Goal: Use online tool/utility: Utilize a website feature to perform a specific function

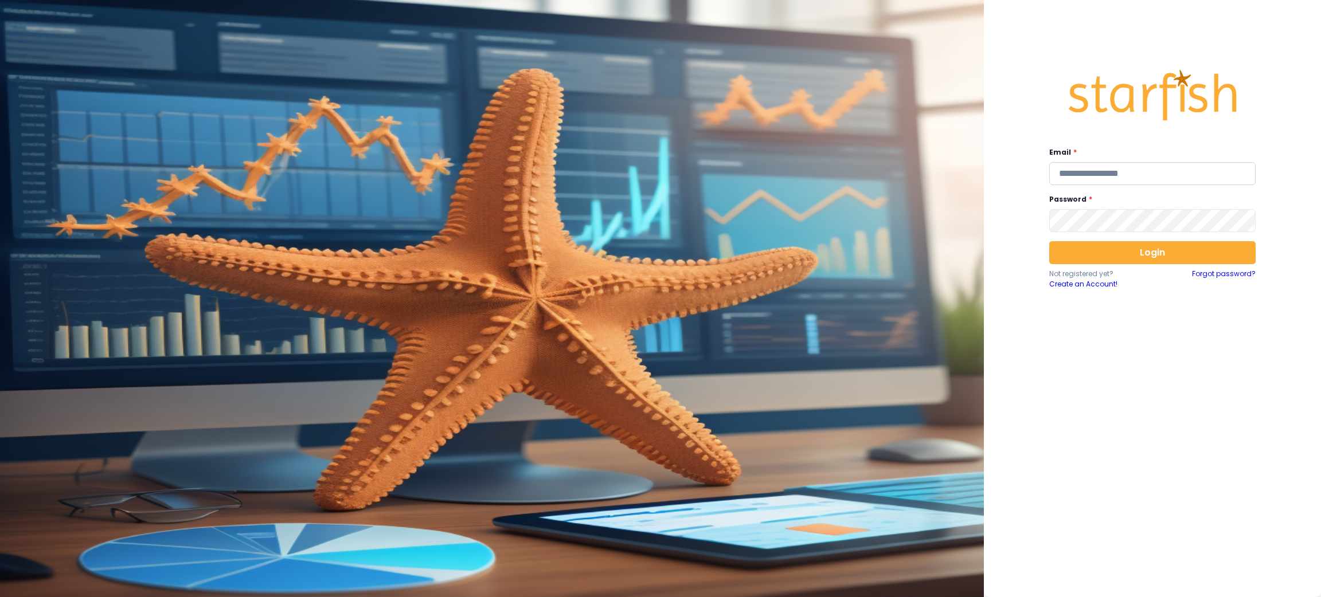
click at [1110, 165] on input "email" at bounding box center [1152, 173] width 206 height 23
type input "**********"
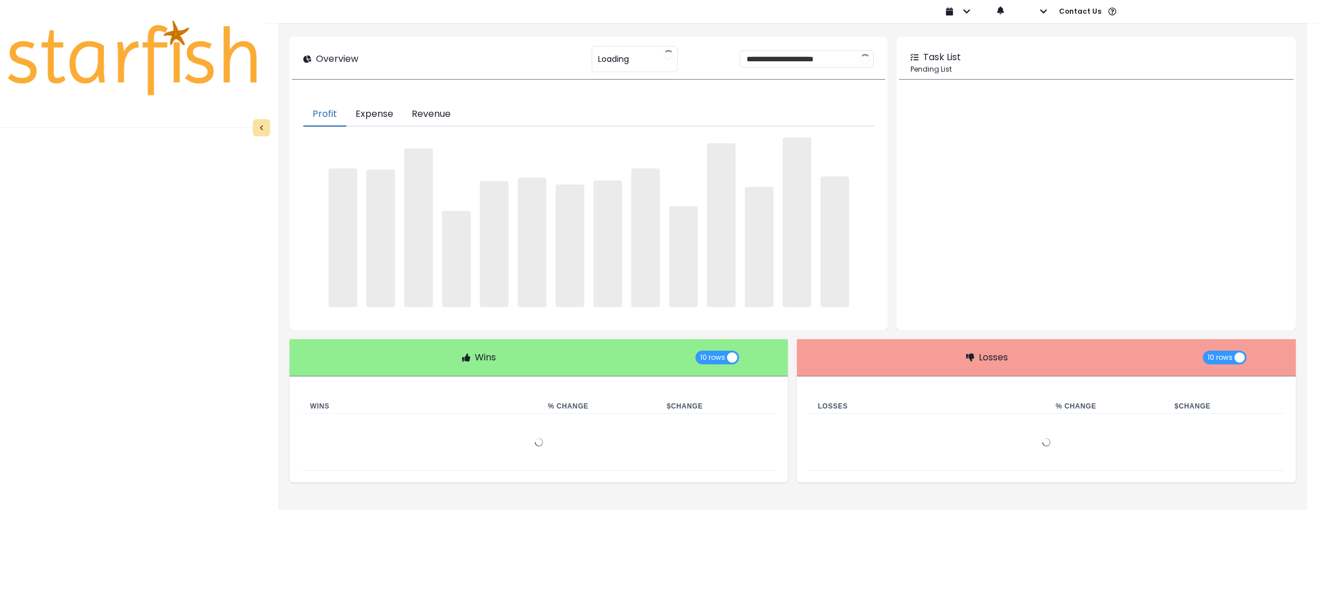
type input "********"
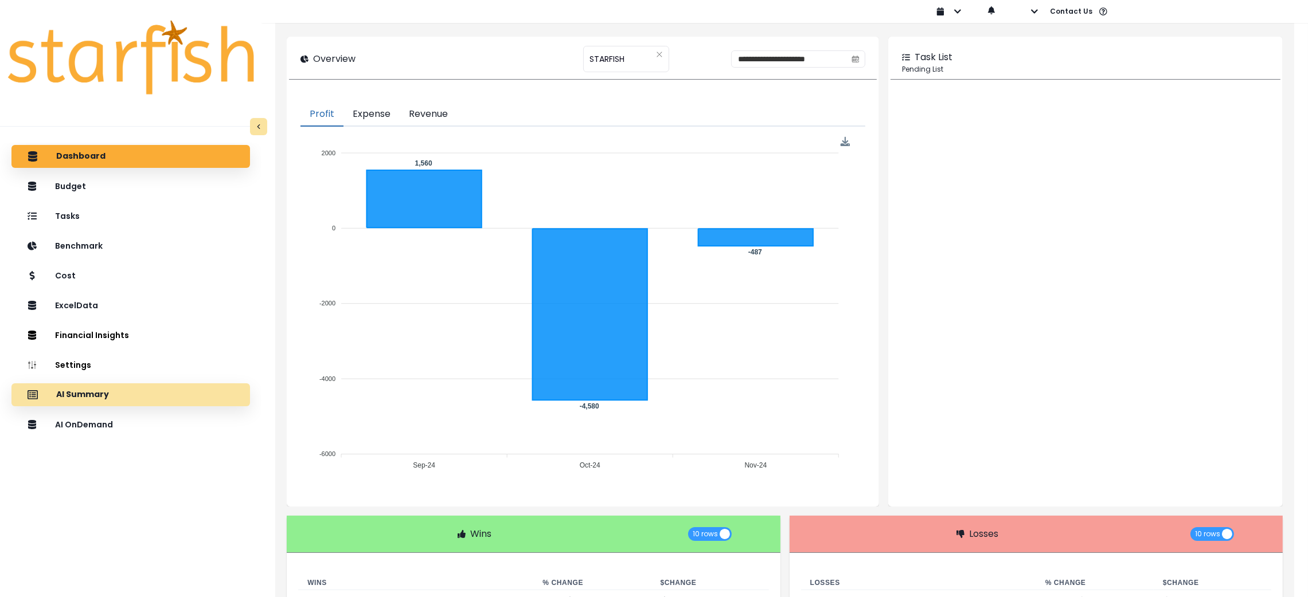
click at [129, 394] on div "AI Summary" at bounding box center [131, 395] width 220 height 24
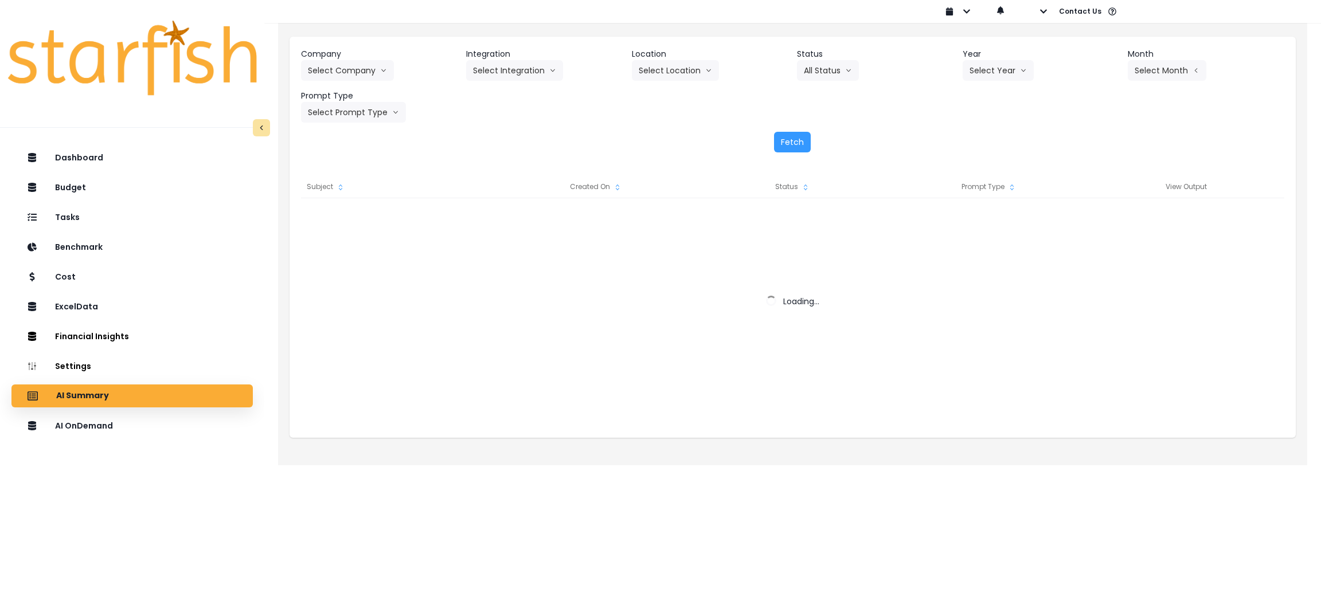
click at [338, 53] on header "Company" at bounding box center [379, 54] width 156 height 12
click at [339, 79] on button "Select Company" at bounding box center [347, 70] width 93 height 21
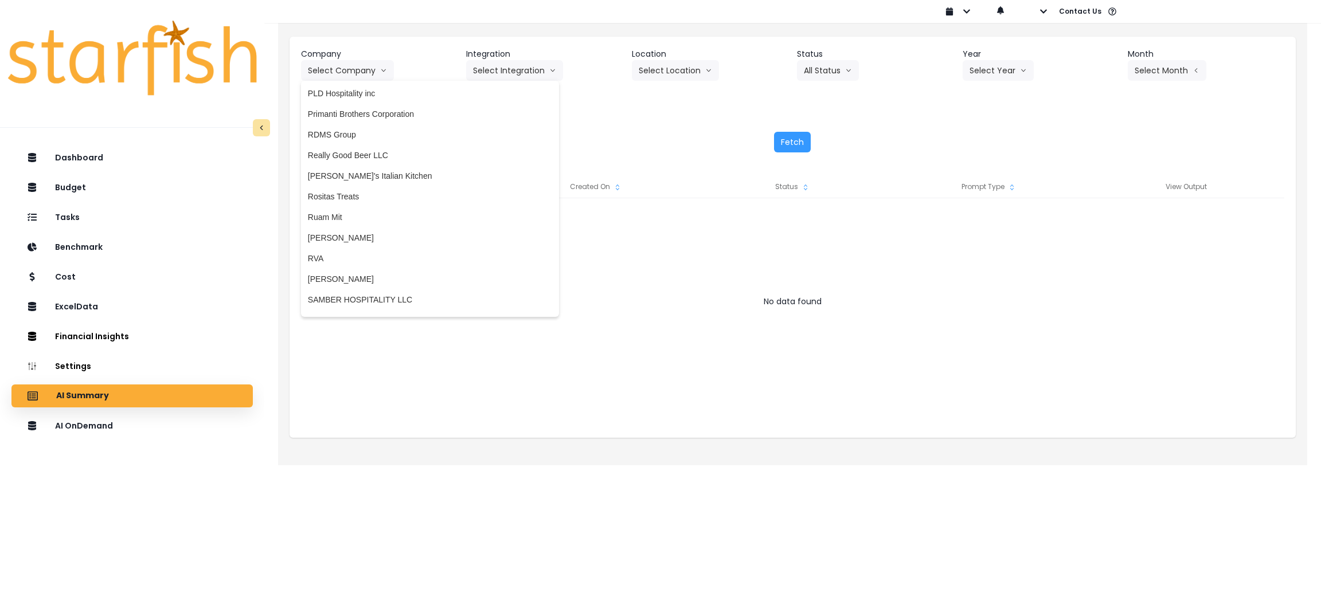
scroll to position [2149, 0]
click at [359, 232] on span "[PERSON_NAME]" at bounding box center [430, 235] width 244 height 11
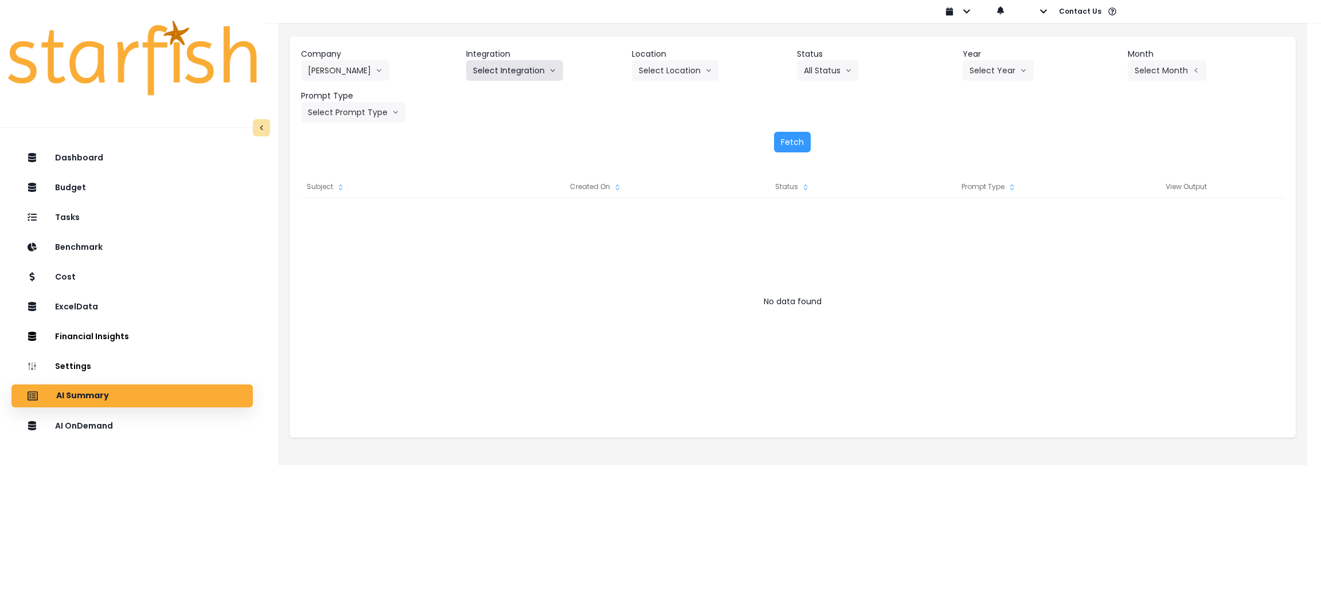
click at [491, 69] on button "Select Integration" at bounding box center [514, 70] width 97 height 21
click at [491, 89] on span "College" at bounding box center [506, 94] width 66 height 11
click at [983, 67] on button "Select Year" at bounding box center [997, 70] width 71 height 21
click at [982, 123] on li "2024" at bounding box center [978, 115] width 32 height 21
click at [995, 69] on icon "arrow down line" at bounding box center [997, 70] width 5 height 3
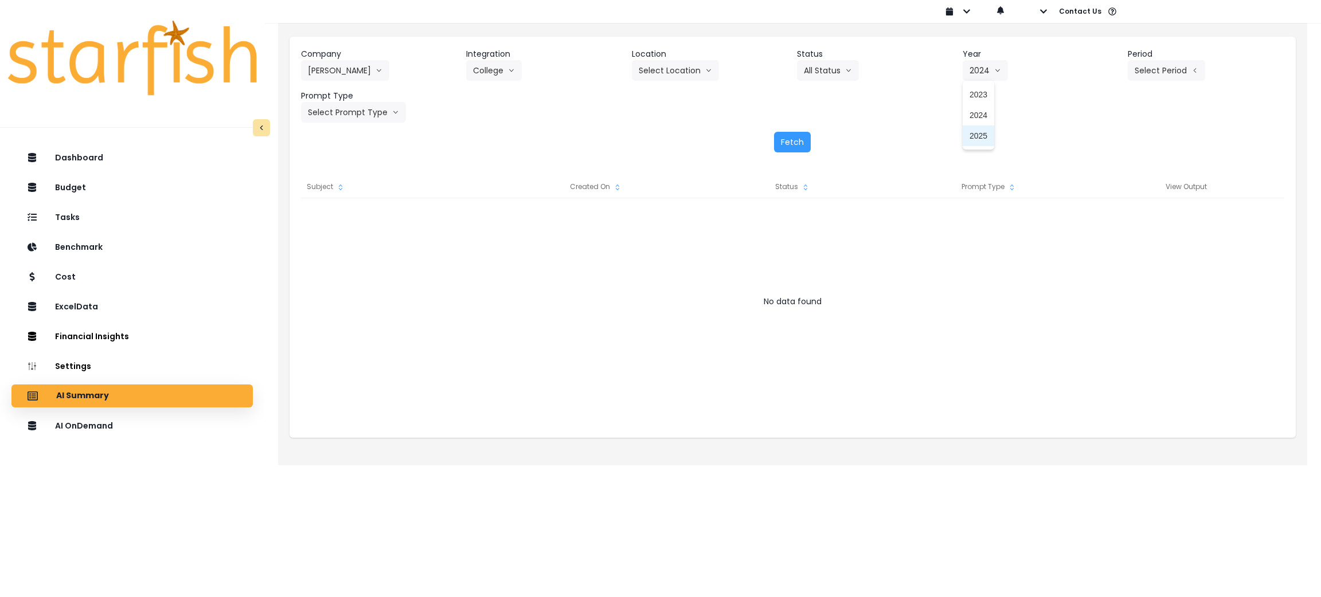
click at [982, 140] on span "2025" at bounding box center [978, 135] width 18 height 11
click at [1136, 77] on button "Select Period" at bounding box center [1166, 70] width 77 height 21
click at [1105, 210] on li "P8" at bounding box center [1114, 218] width 28 height 21
click at [373, 108] on button "Select Prompt Type" at bounding box center [353, 112] width 105 height 21
click at [357, 215] on span "Monthly Summary" at bounding box center [340, 218] width 65 height 11
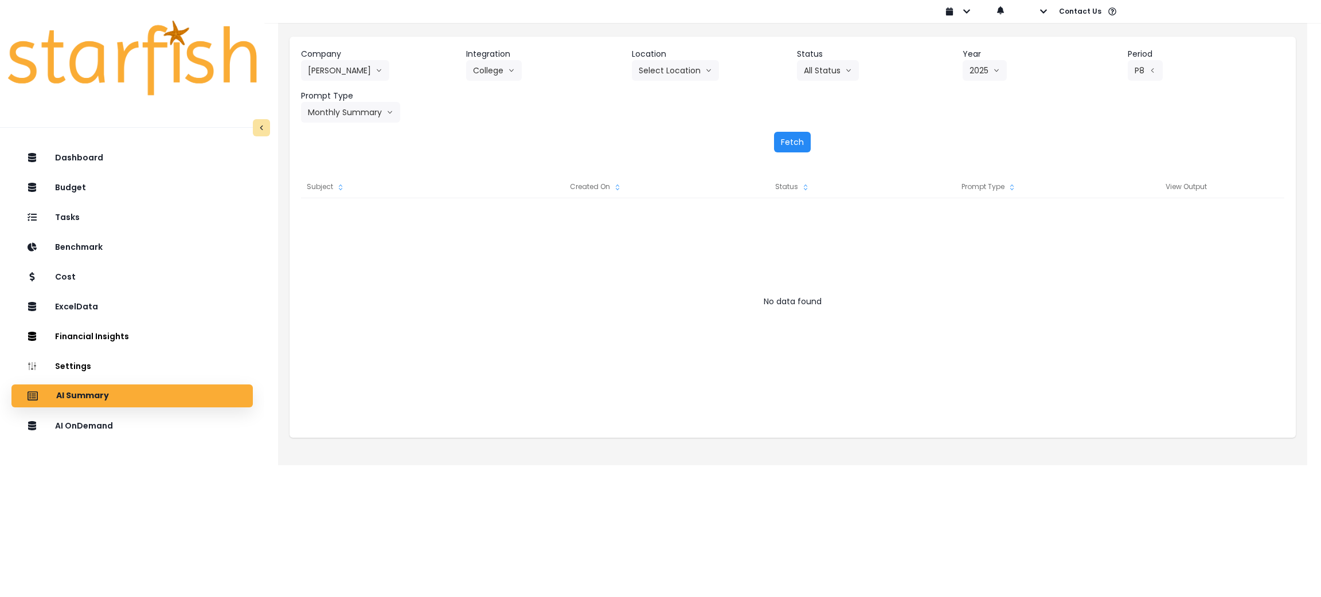
click at [793, 139] on button "Fetch" at bounding box center [792, 142] width 37 height 21
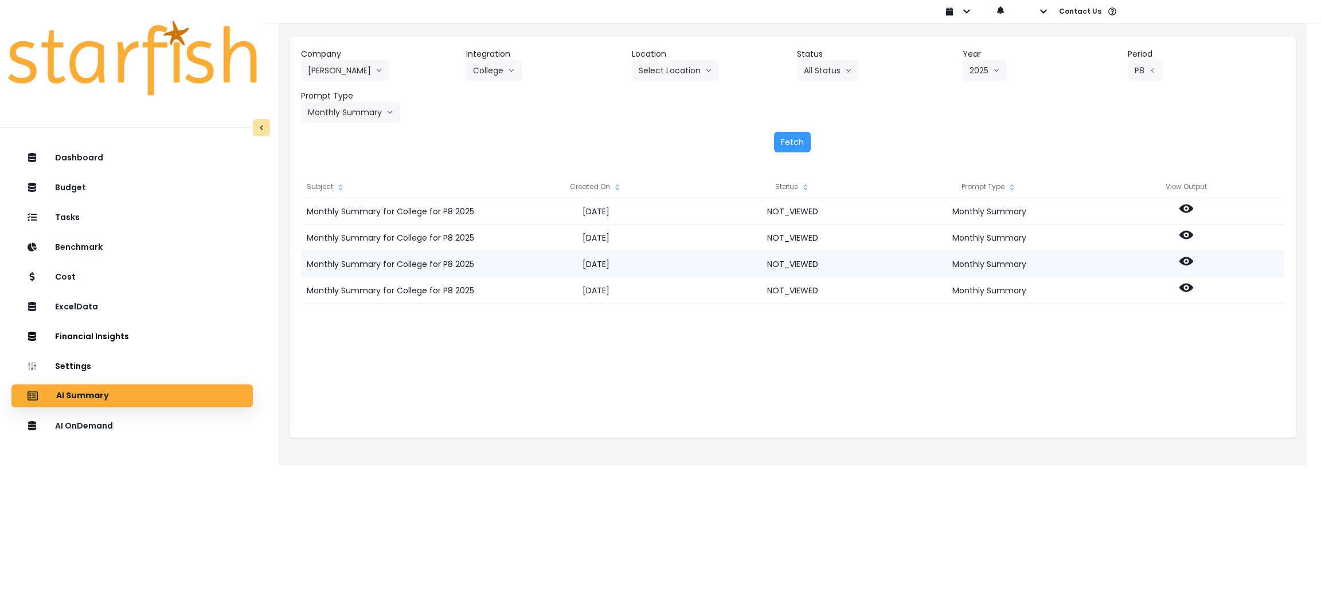
click at [1184, 259] on icon at bounding box center [1186, 262] width 14 height 14
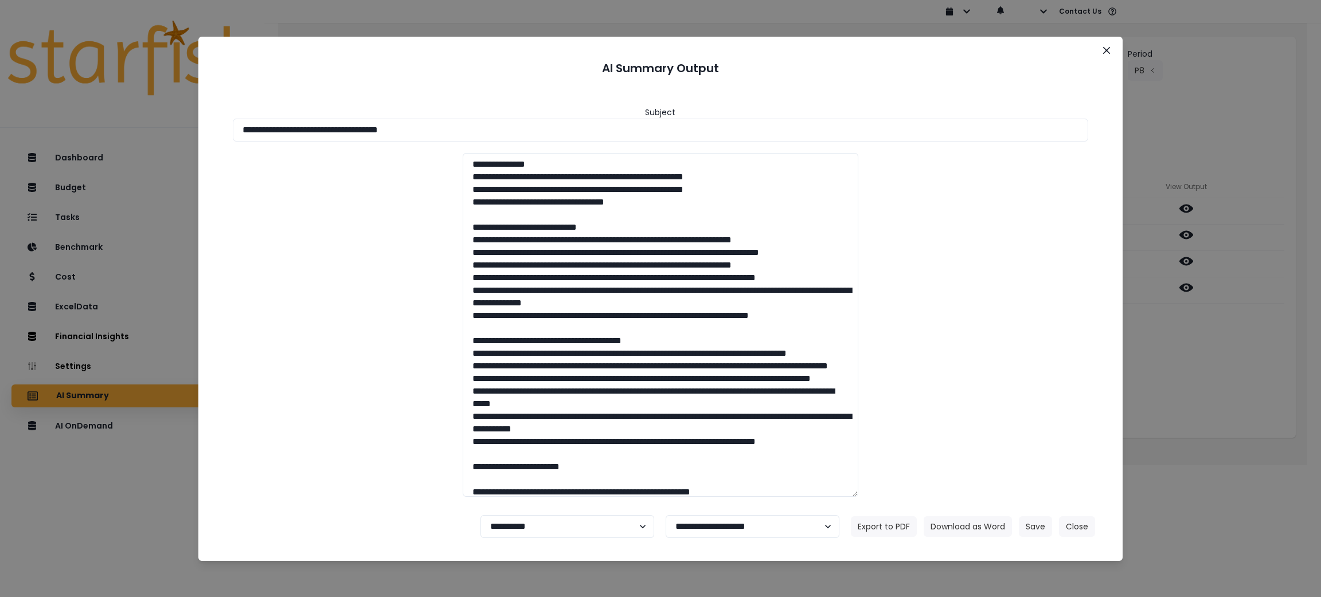
click at [1150, 370] on div "**********" at bounding box center [660, 298] width 1321 height 597
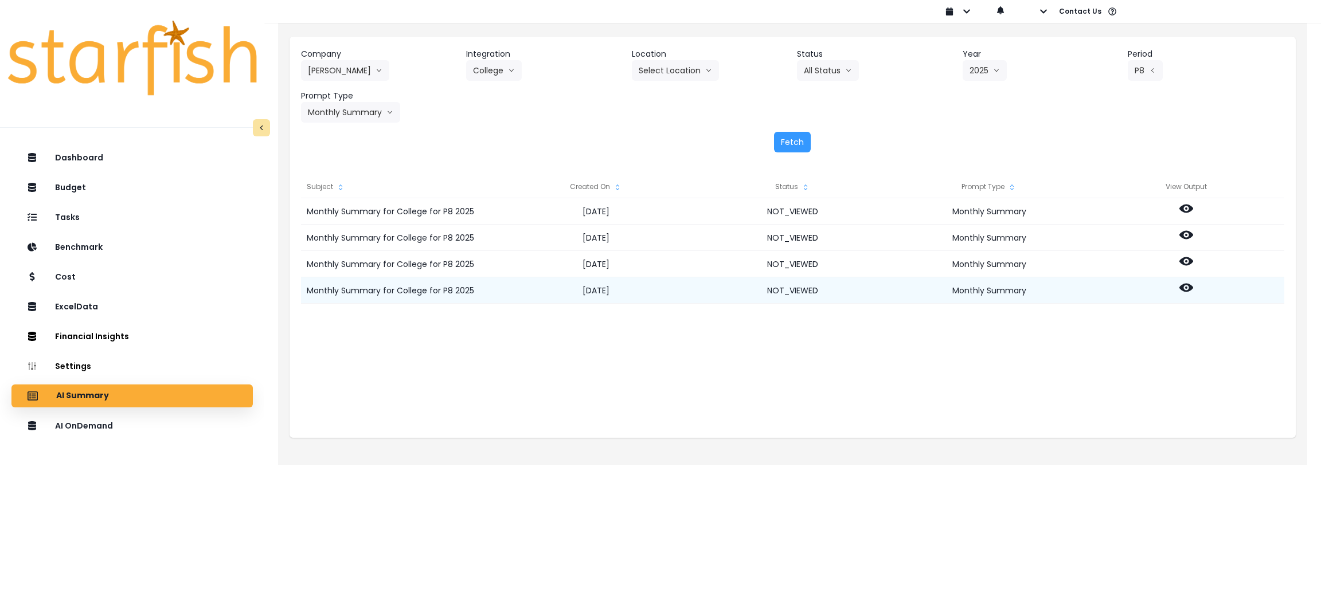
click at [1184, 287] on icon at bounding box center [1186, 288] width 14 height 14
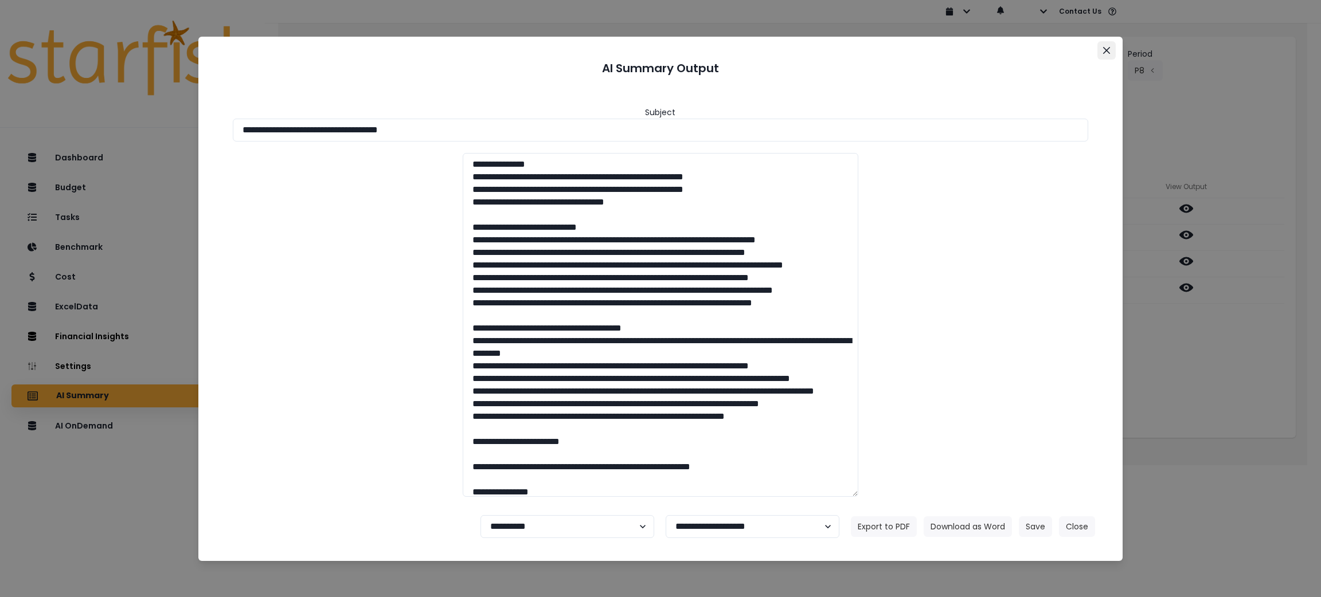
click at [1099, 50] on button "Close" at bounding box center [1106, 50] width 18 height 18
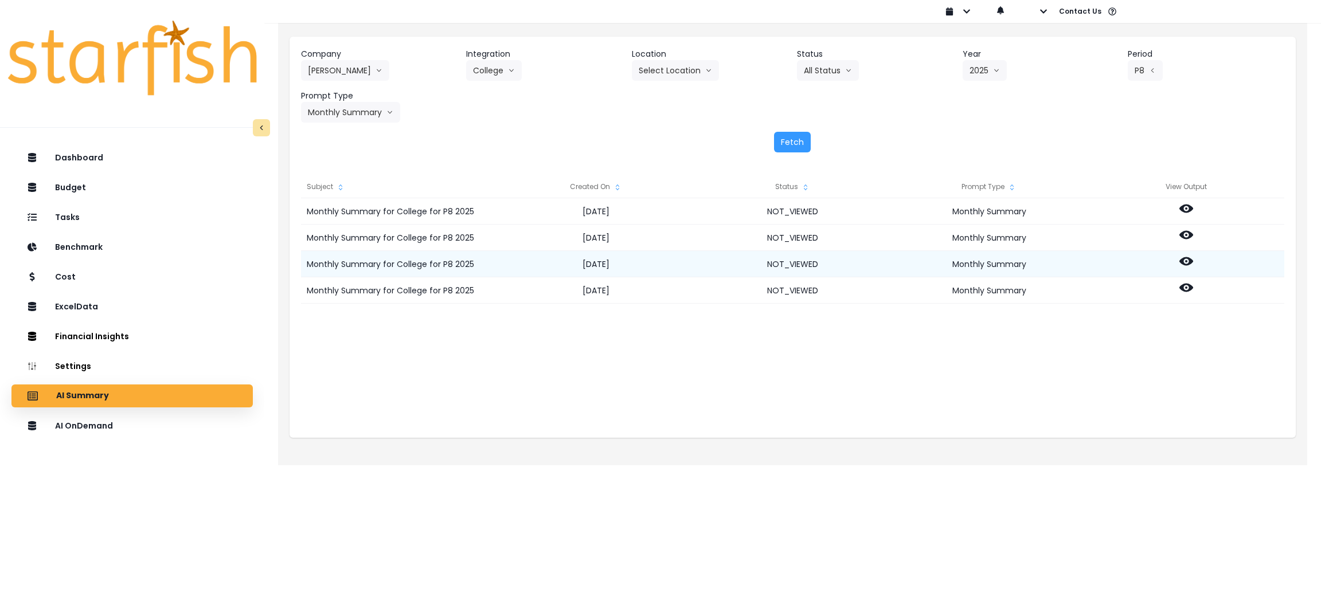
click at [1184, 260] on icon at bounding box center [1186, 262] width 14 height 14
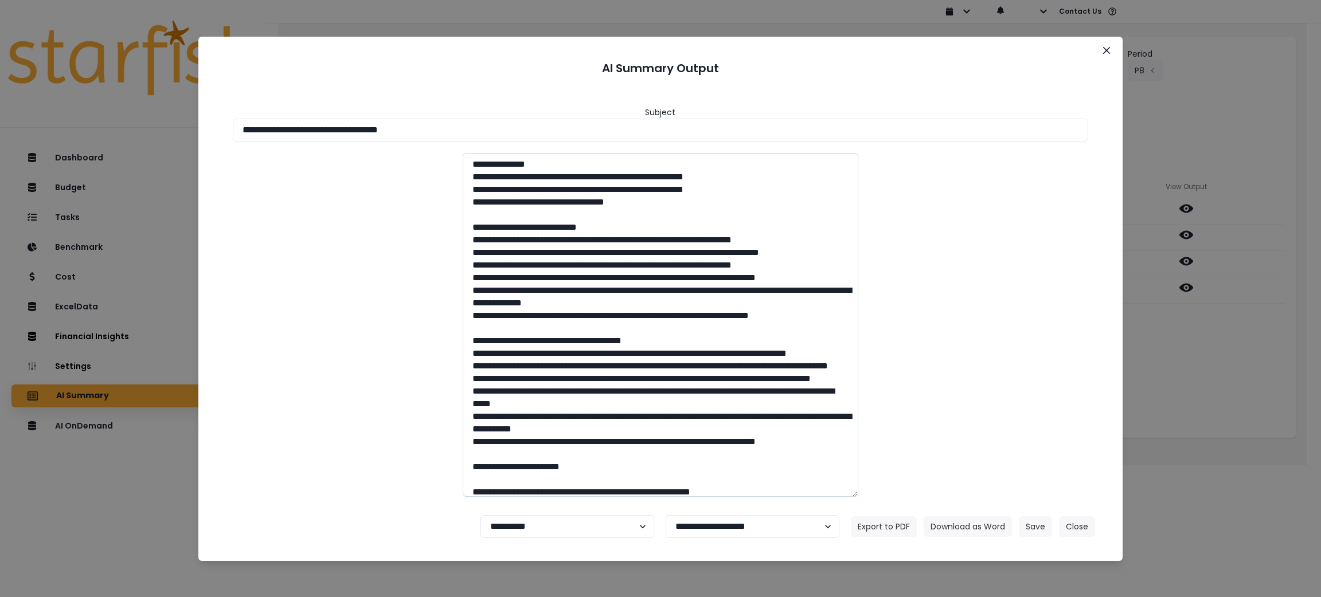
drag, startPoint x: 552, startPoint y: 130, endPoint x: 754, endPoint y: 340, distance: 291.1
click at [63, 130] on div "**********" at bounding box center [660, 298] width 1321 height 597
click at [969, 531] on button "Download as Word" at bounding box center [967, 526] width 88 height 21
click at [1188, 284] on div "**********" at bounding box center [660, 298] width 1321 height 597
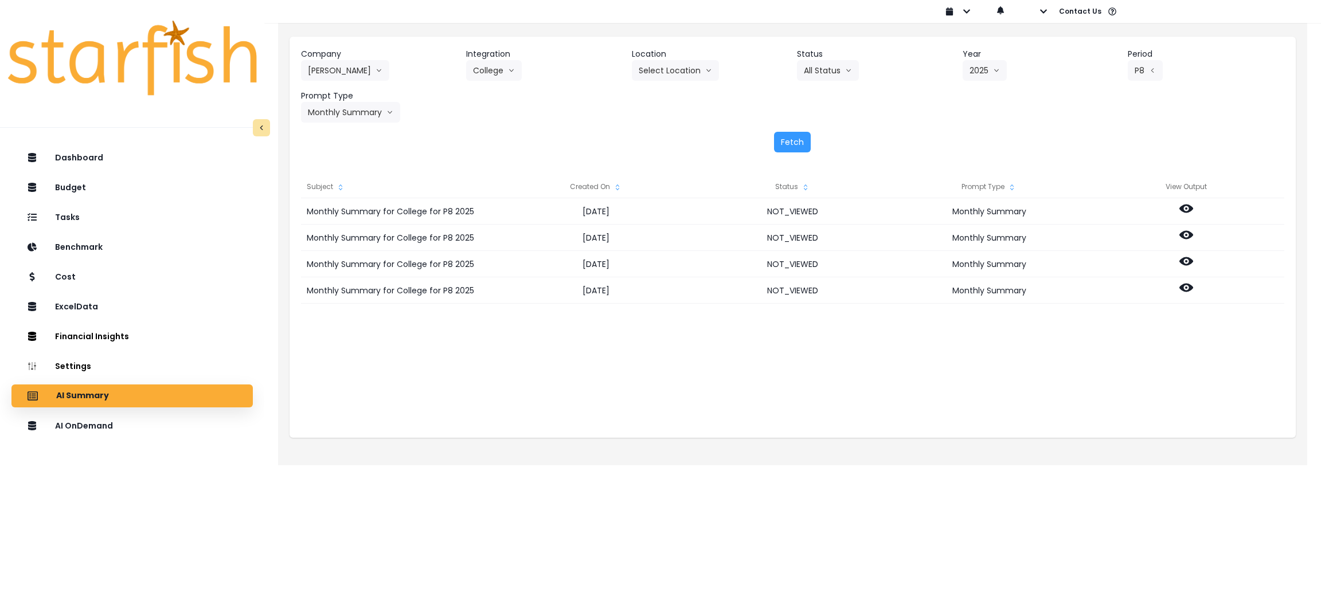
click at [1188, 284] on icon at bounding box center [1186, 288] width 14 height 14
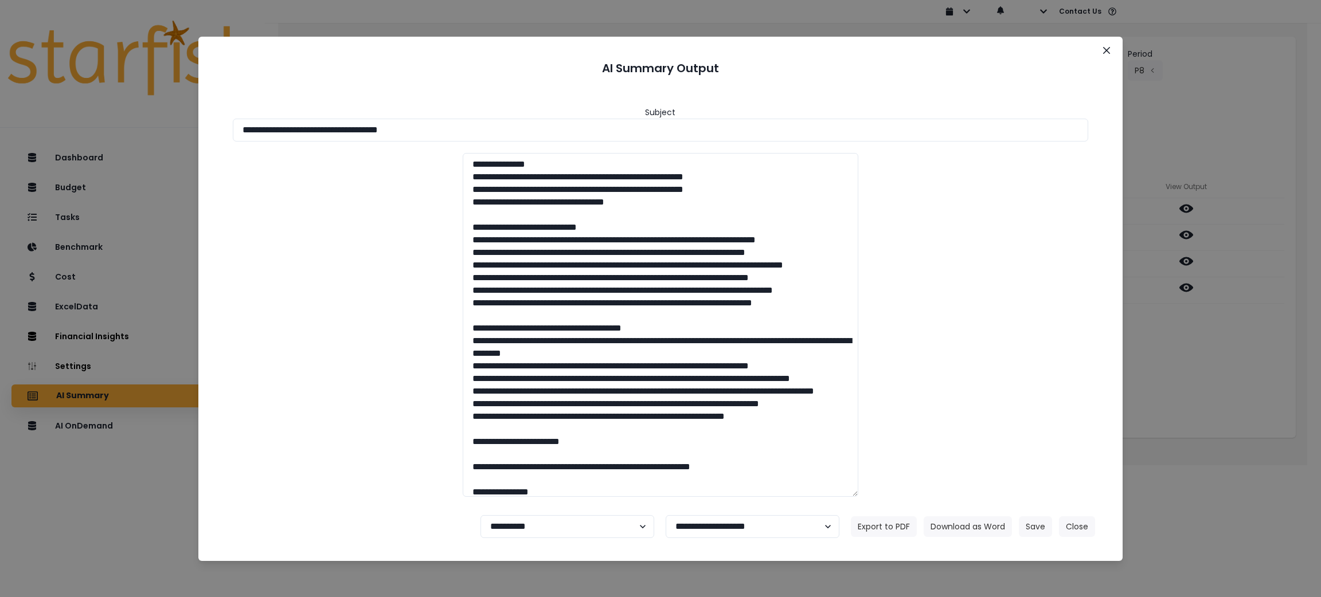
click at [1261, 378] on div "**********" at bounding box center [660, 298] width 1321 height 597
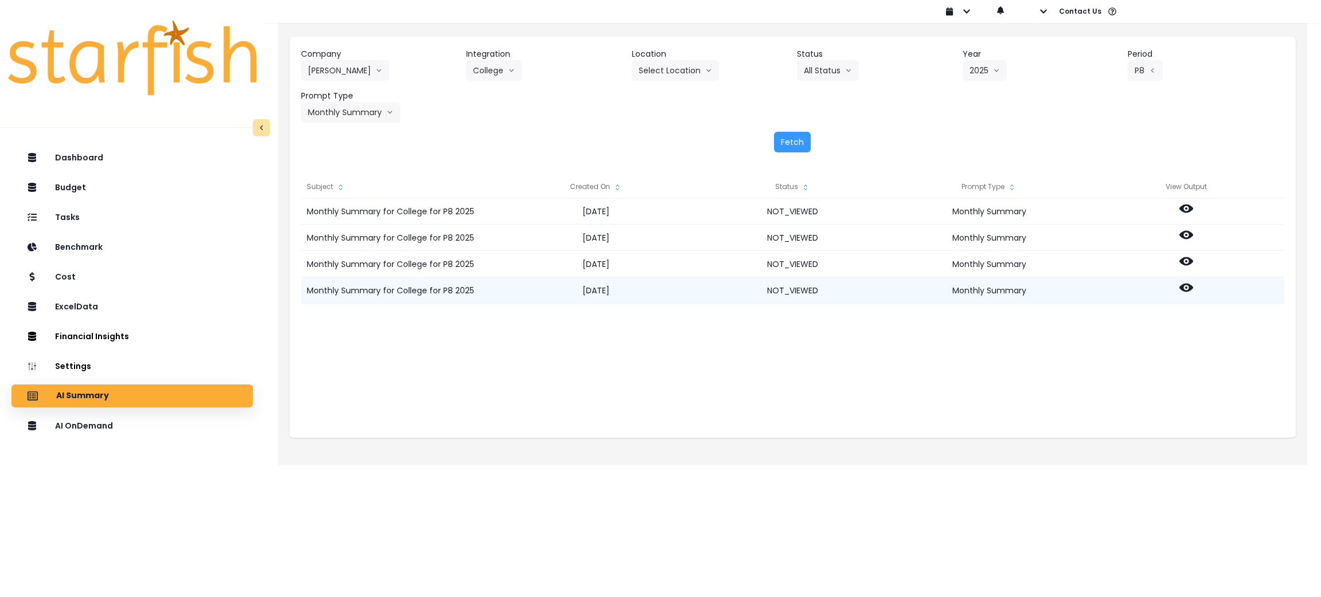
click at [1182, 290] on icon at bounding box center [1186, 288] width 14 height 9
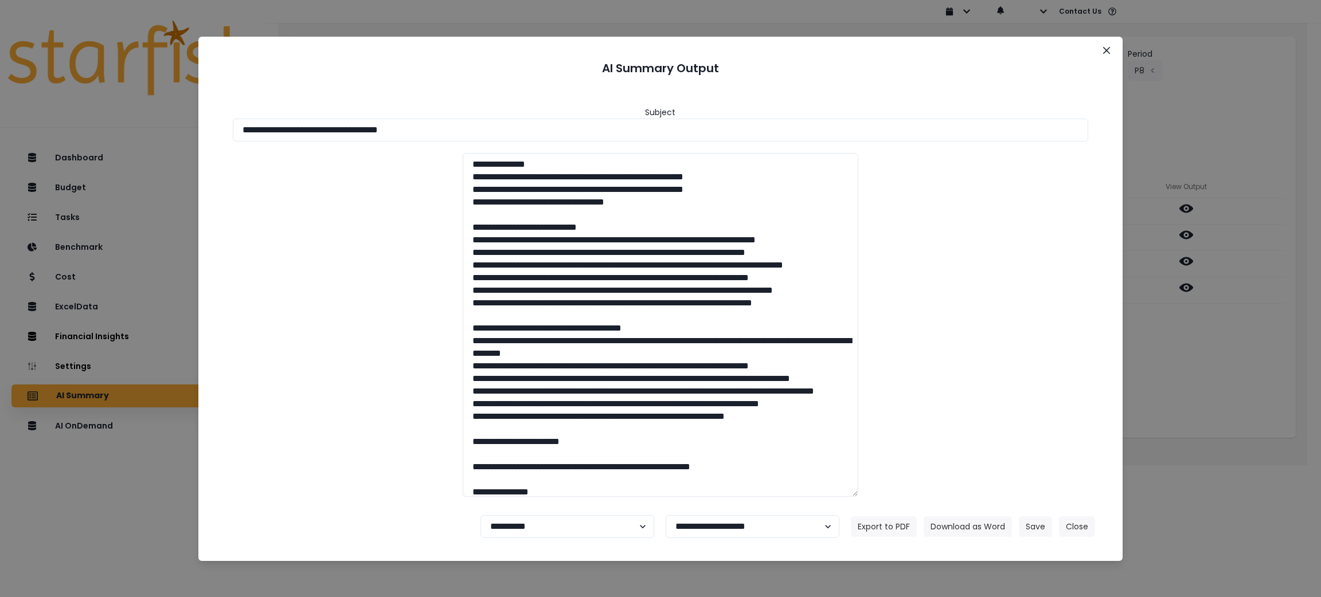
drag, startPoint x: 451, startPoint y: 126, endPoint x: 67, endPoint y: 134, distance: 384.1
click at [74, 135] on div "**********" at bounding box center [660, 298] width 1321 height 597
click at [975, 522] on button "Download as Word" at bounding box center [967, 526] width 88 height 21
drag, startPoint x: 1240, startPoint y: 435, endPoint x: 1237, endPoint y: 423, distance: 12.0
click at [1240, 435] on div "**********" at bounding box center [660, 298] width 1321 height 597
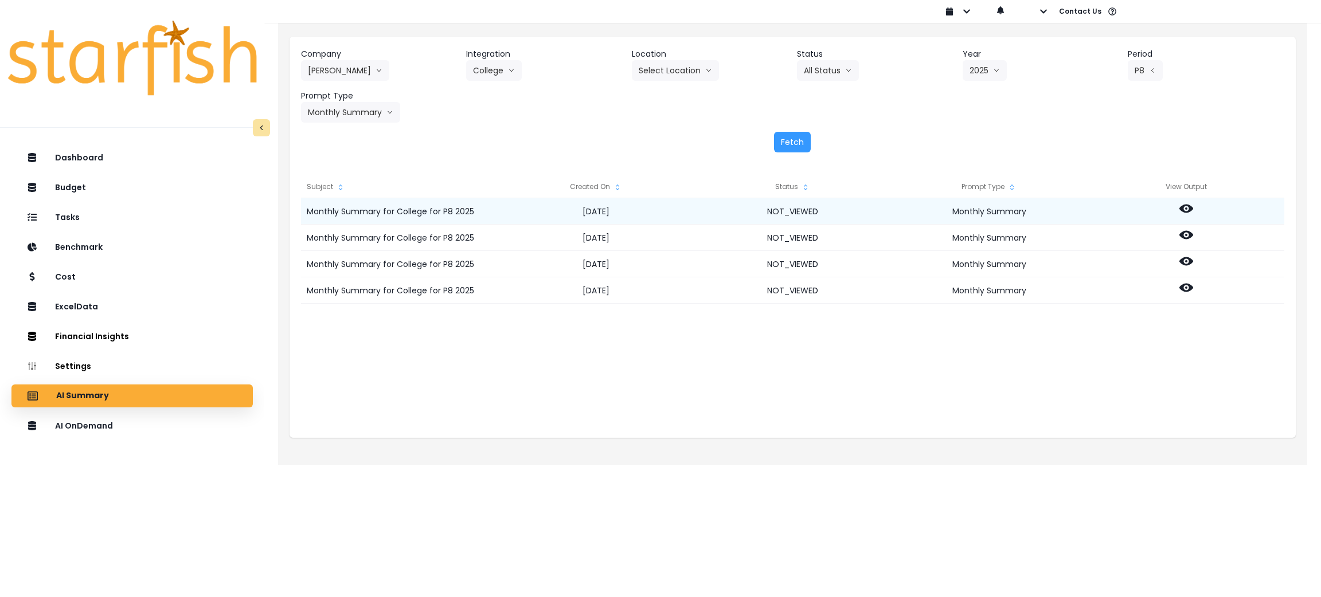
click at [1186, 209] on icon at bounding box center [1186, 209] width 14 height 14
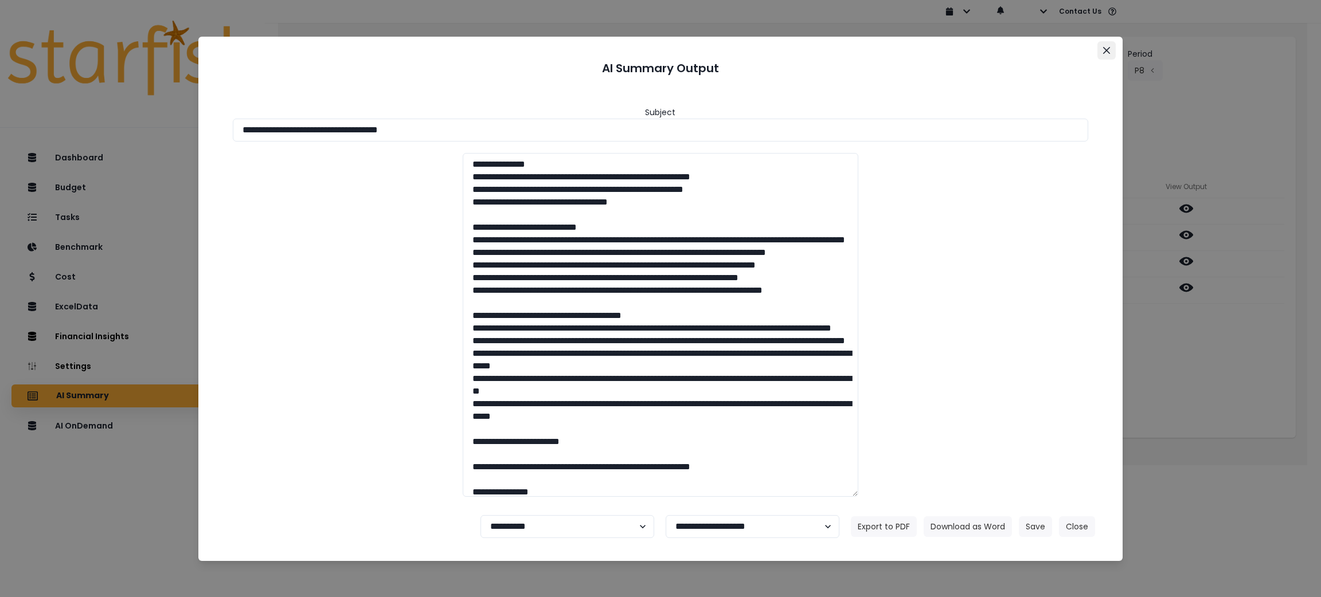
click at [1105, 49] on icon "Close" at bounding box center [1106, 50] width 7 height 7
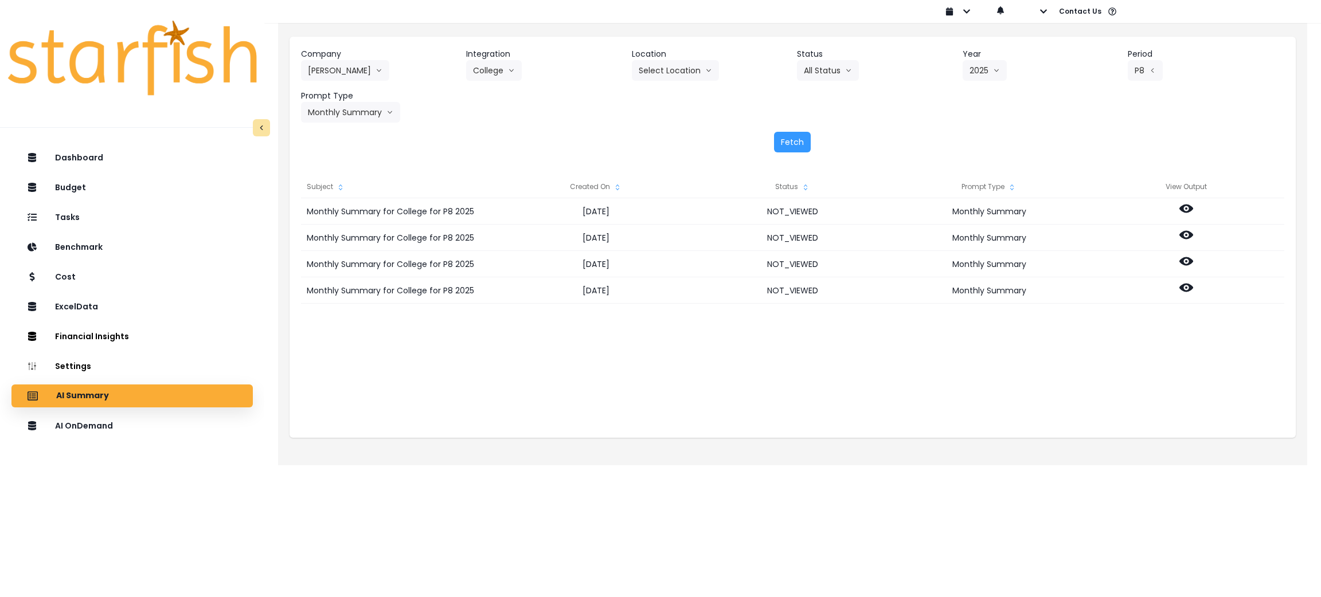
click at [647, 421] on div "Subject Created On Status Prompt Type View Output Monthly Summary for College f…" at bounding box center [792, 301] width 1006 height 274
click at [97, 421] on p "AI OnDemand" at bounding box center [86, 426] width 60 height 10
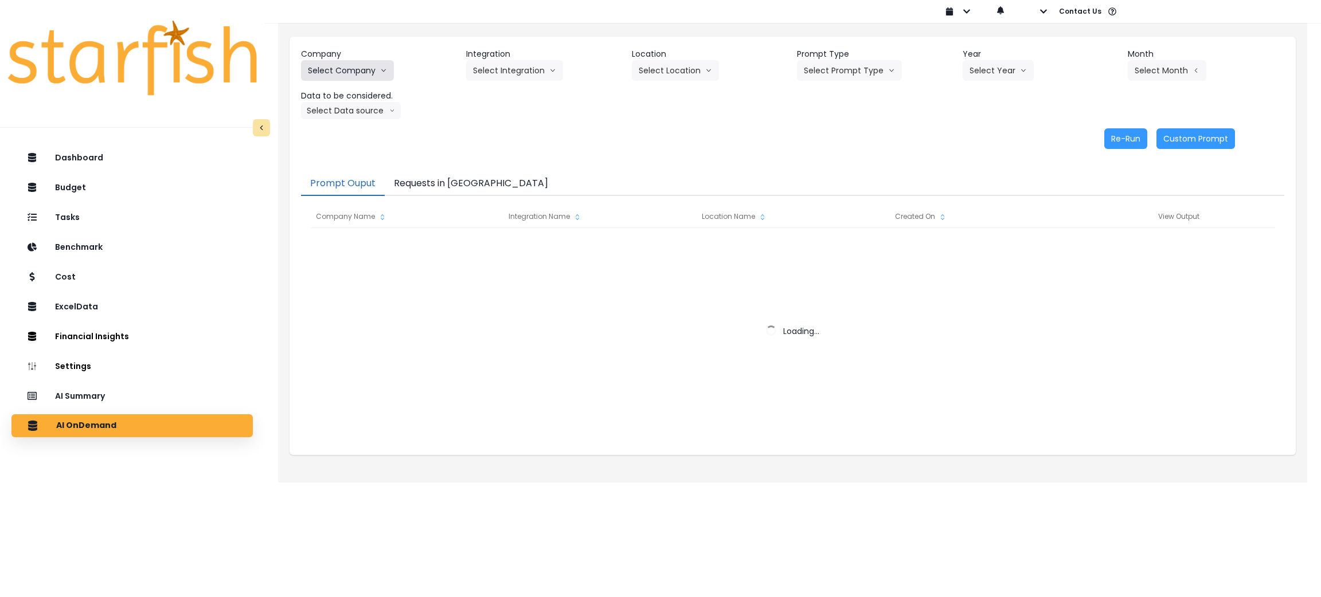
click at [363, 71] on button "Select Company" at bounding box center [347, 70] width 93 height 21
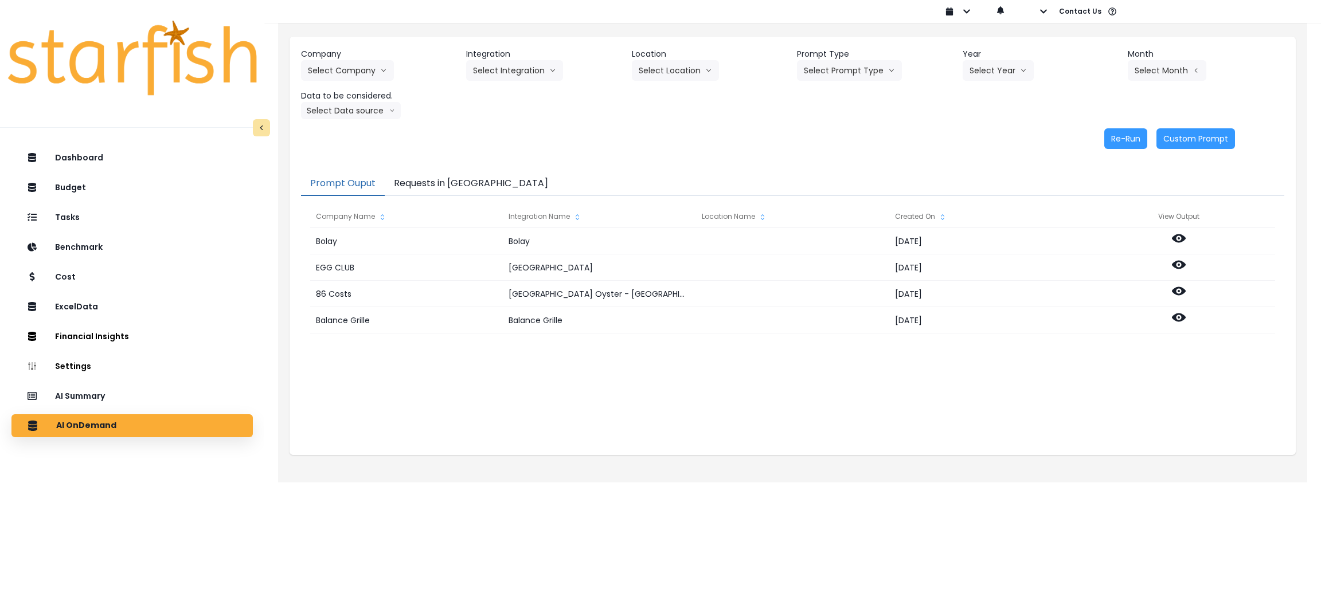
click at [759, 139] on div "Re-Run Custom Prompt" at bounding box center [768, 138] width 934 height 21
click at [109, 409] on div "Dashboard Budget Tasks Benchmark Cost ExcelData Financial Insights Location Ana…" at bounding box center [132, 399] width 264 height 511
click at [111, 397] on div "AI Summary" at bounding box center [132, 396] width 223 height 24
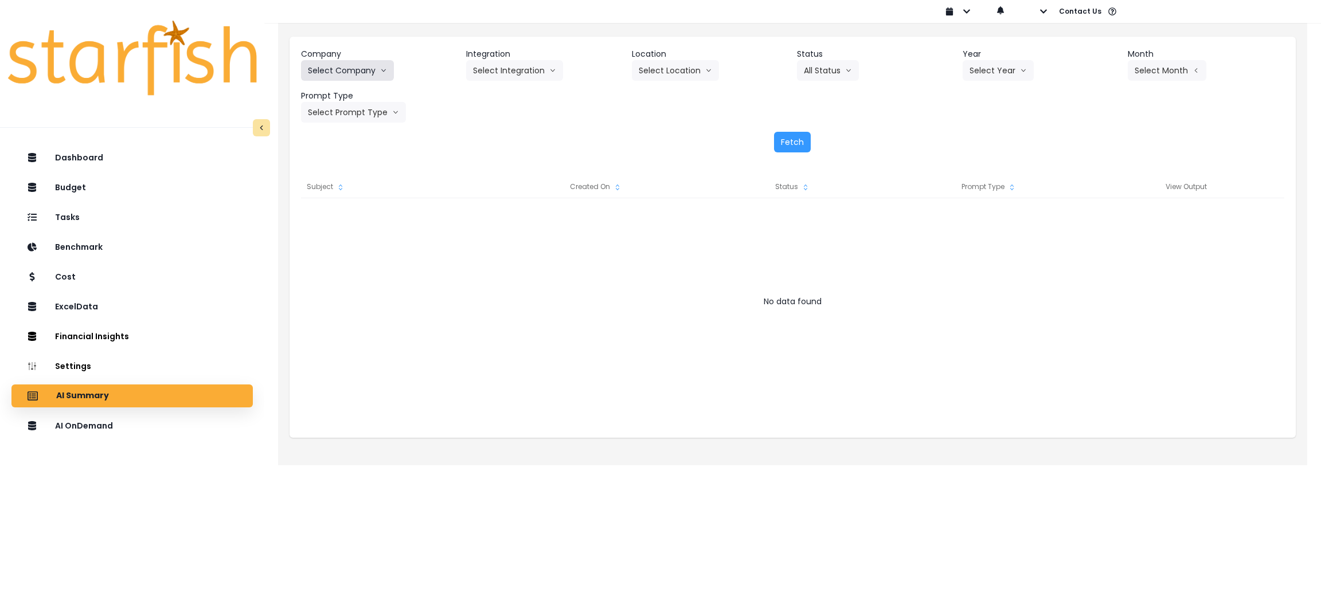
click at [374, 70] on button "Select Company" at bounding box center [347, 70] width 93 height 21
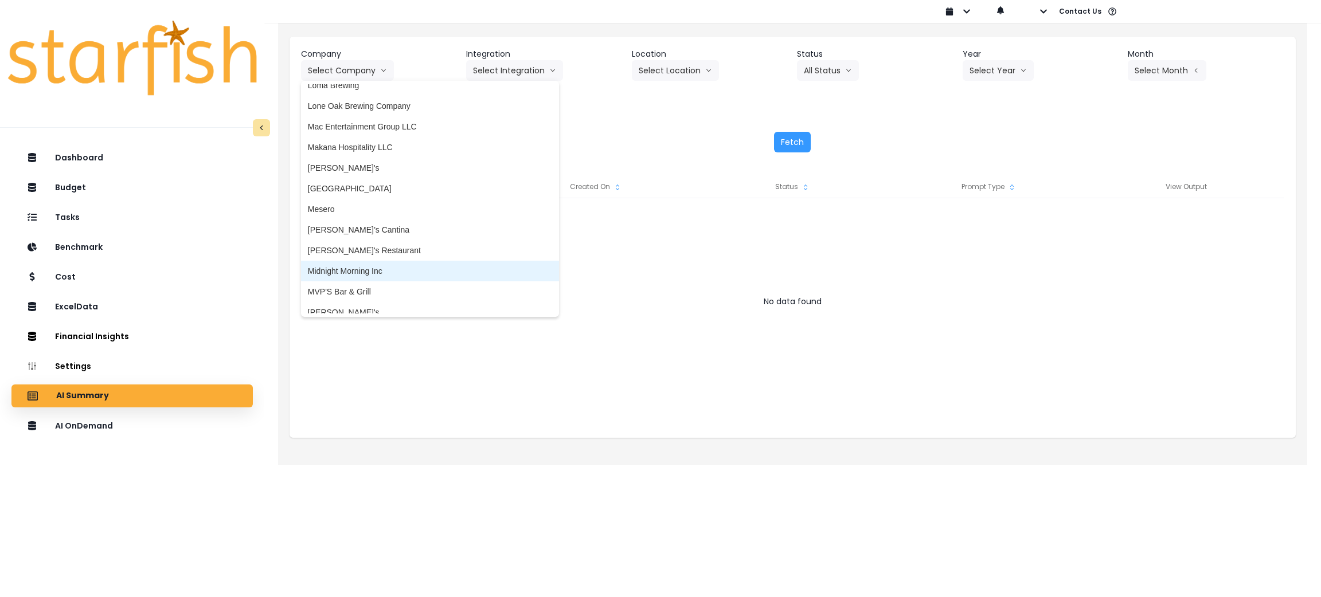
scroll to position [1633, 0]
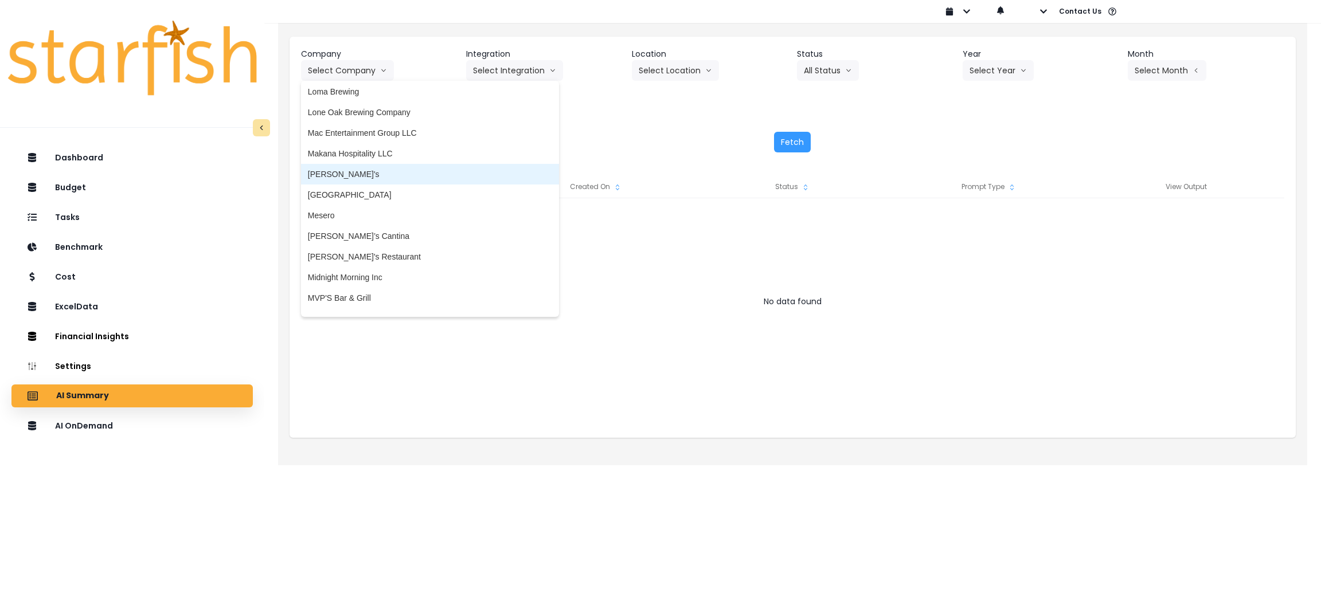
click at [369, 179] on li "[PERSON_NAME]'s" at bounding box center [430, 174] width 258 height 21
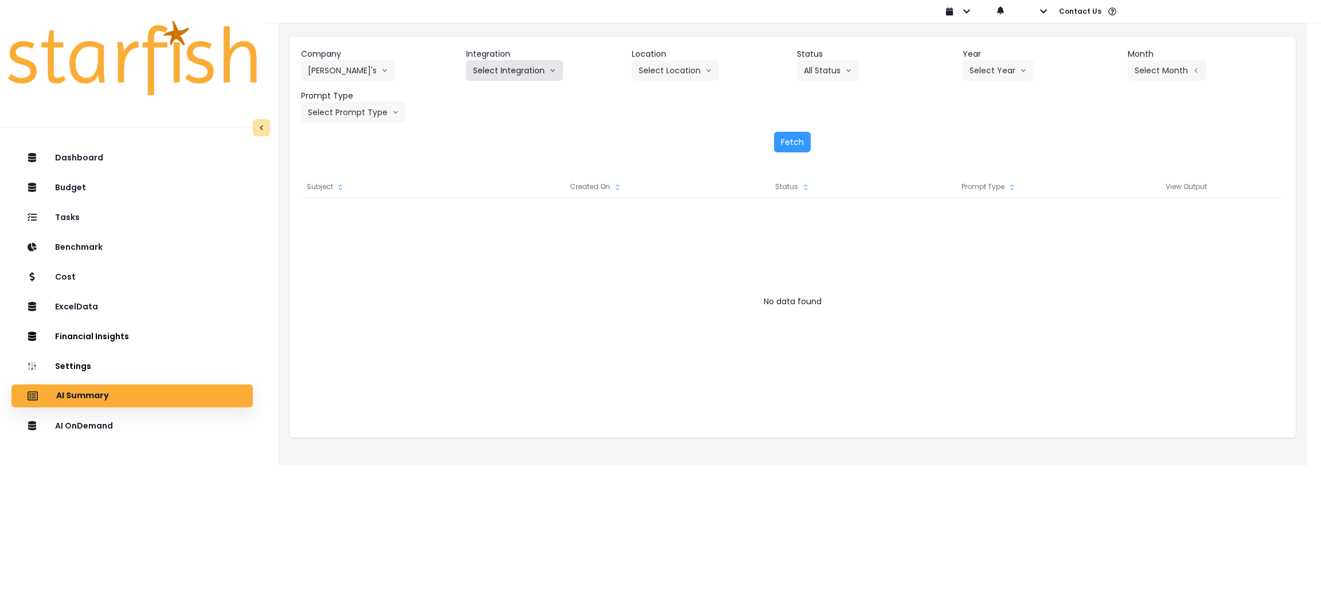
click at [514, 70] on button "Select Integration" at bounding box center [514, 70] width 97 height 21
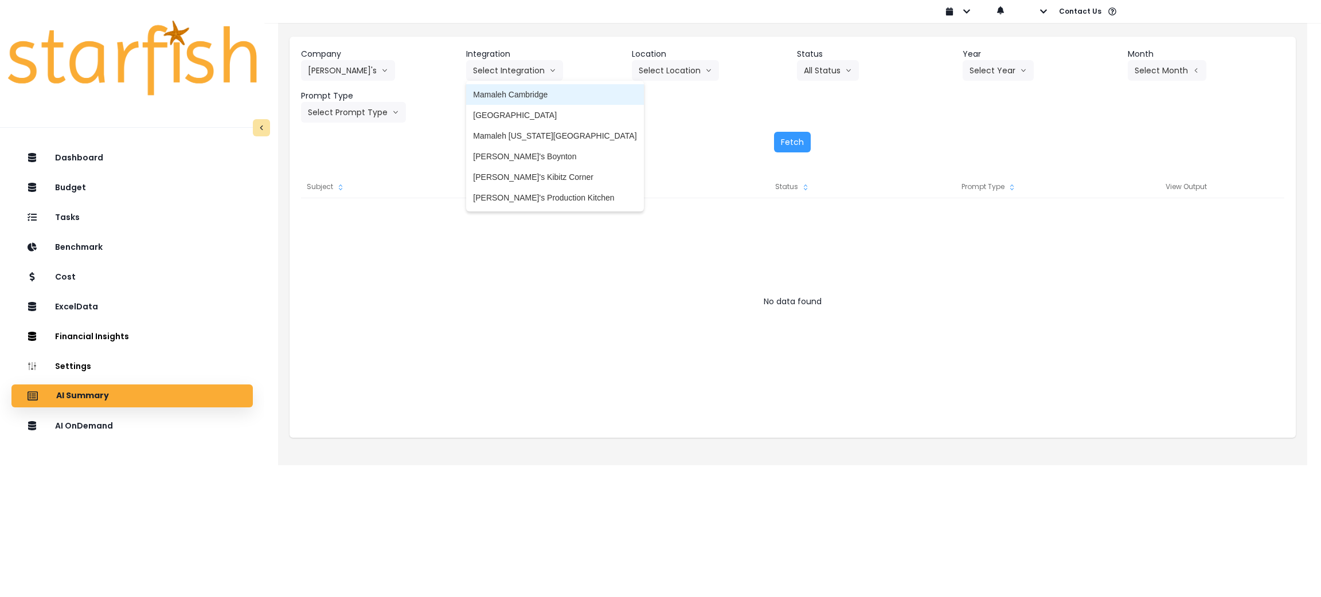
click at [514, 88] on li "Mamaleh Cambridge" at bounding box center [554, 94] width 177 height 21
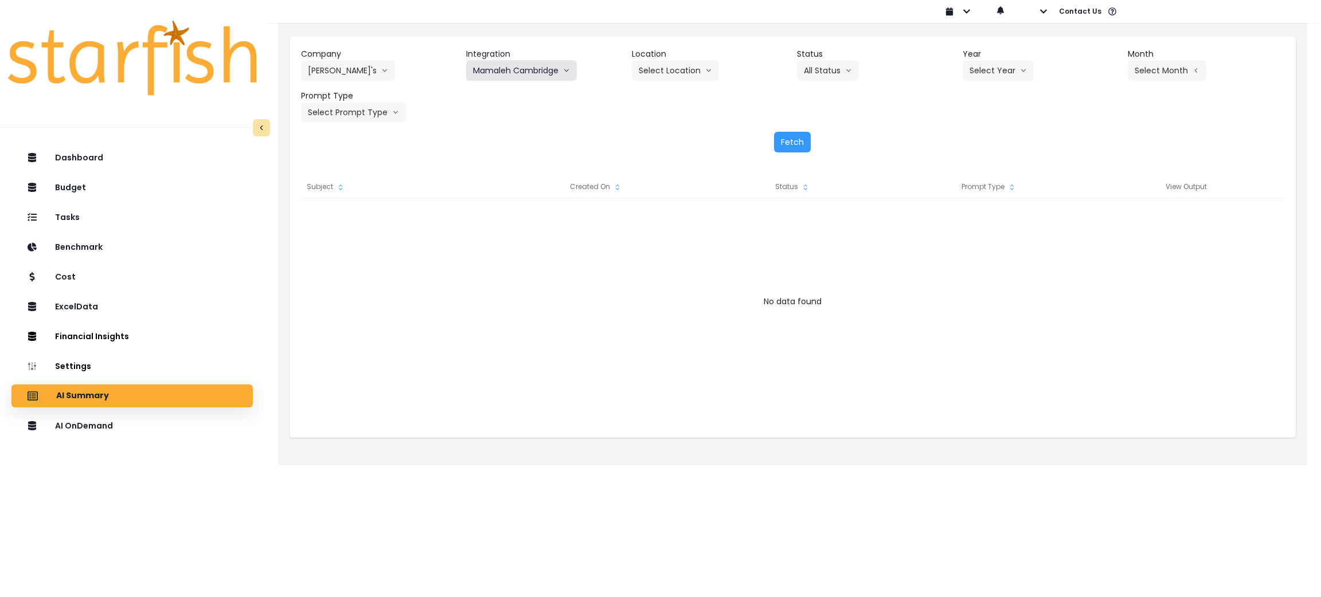
click at [537, 72] on button "Mamaleh Cambridge" at bounding box center [521, 70] width 111 height 21
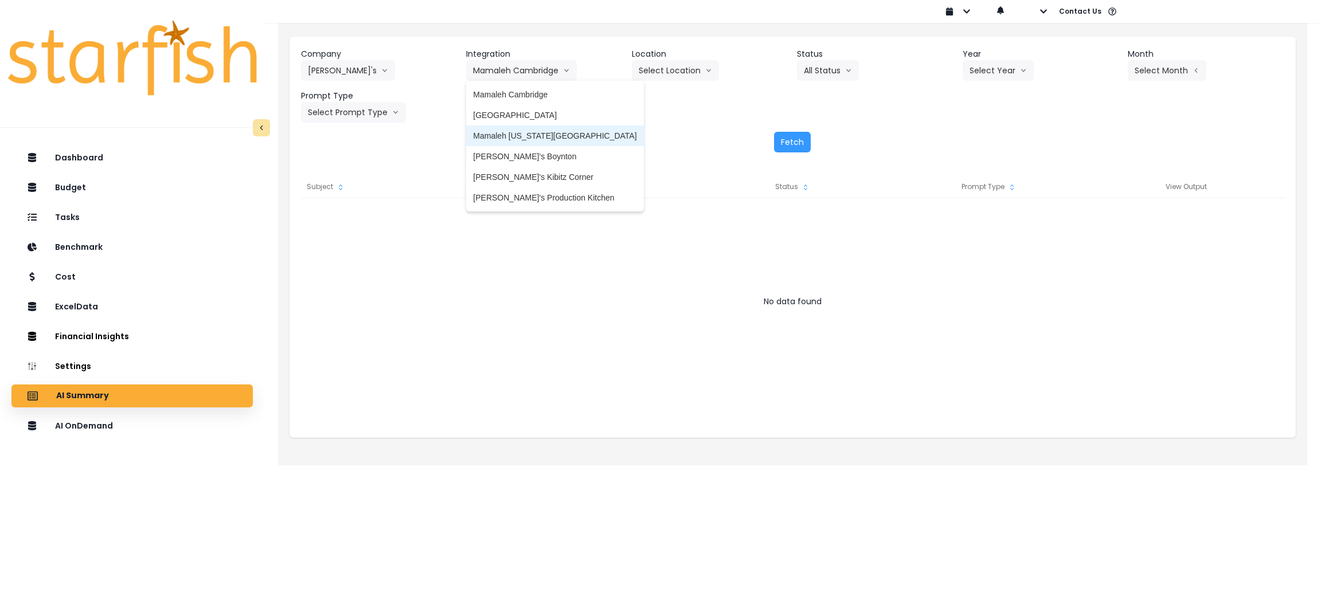
click at [536, 135] on span "Mamaleh [US_STATE][GEOGRAPHIC_DATA]" at bounding box center [554, 135] width 163 height 11
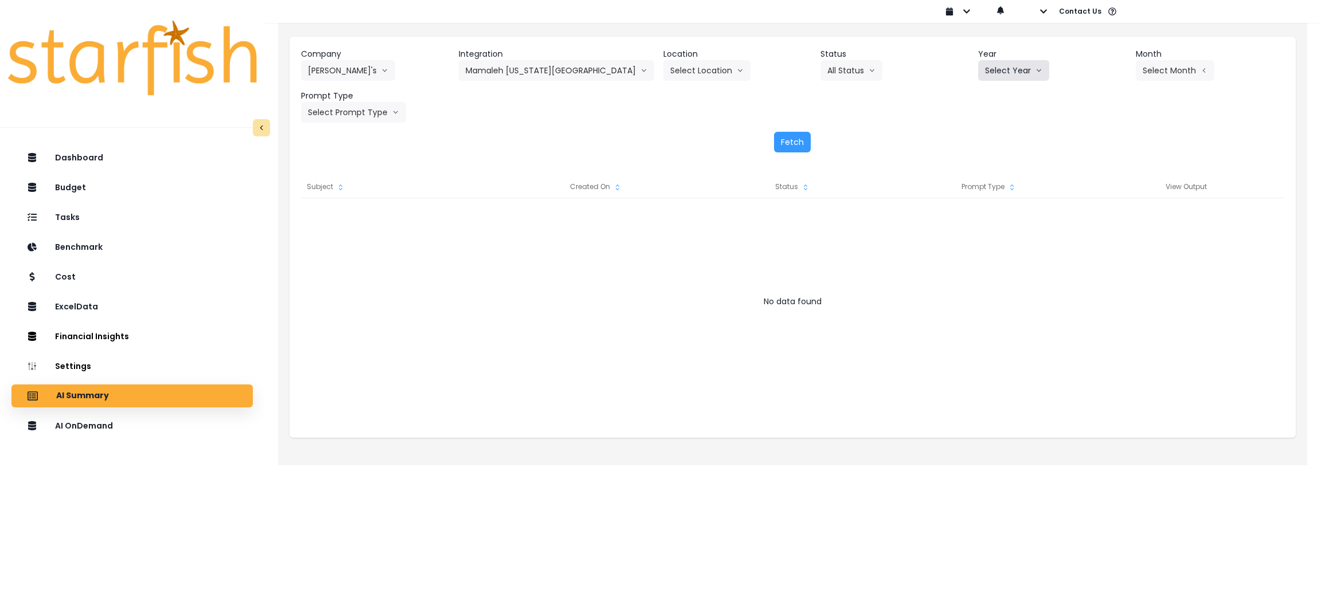
click at [1017, 66] on button "Select Year" at bounding box center [1013, 70] width 71 height 21
click at [985, 136] on span "2025" at bounding box center [994, 135] width 18 height 11
click at [1146, 64] on button "Select Month" at bounding box center [1175, 70] width 79 height 21
click at [1106, 221] on span "Aug" at bounding box center [1117, 218] width 22 height 11
click at [367, 105] on button "Select Prompt Type" at bounding box center [353, 112] width 105 height 21
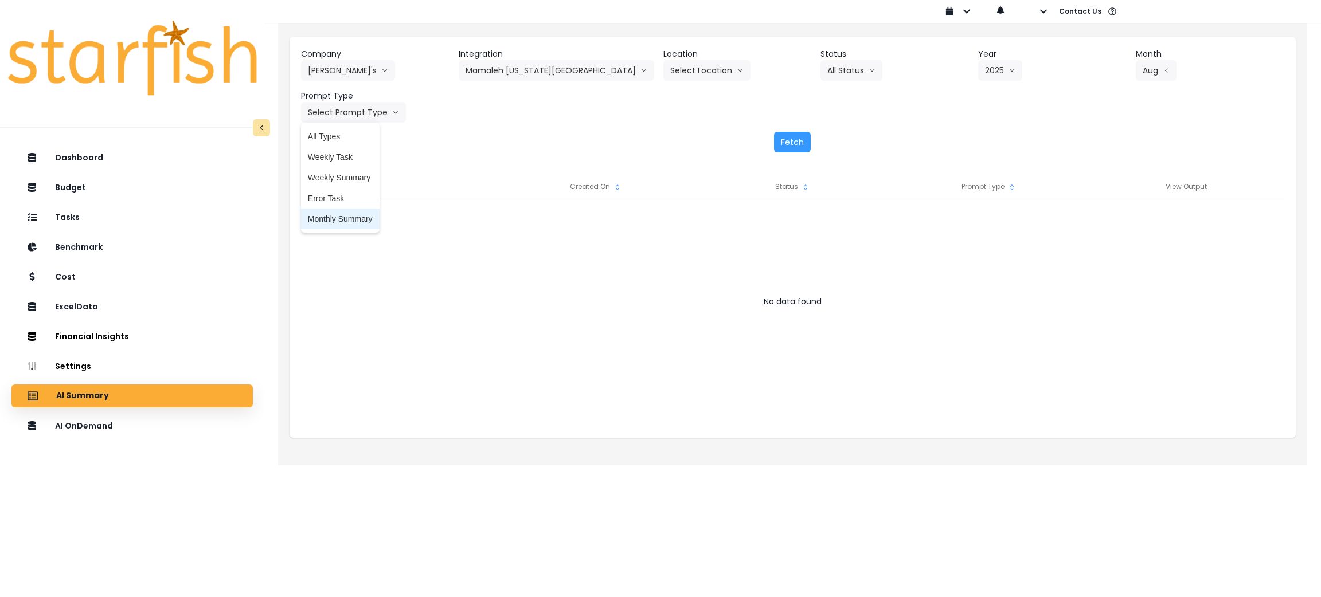
click at [346, 215] on span "Monthly Summary" at bounding box center [340, 218] width 65 height 11
click at [797, 147] on button "Fetch" at bounding box center [792, 142] width 37 height 21
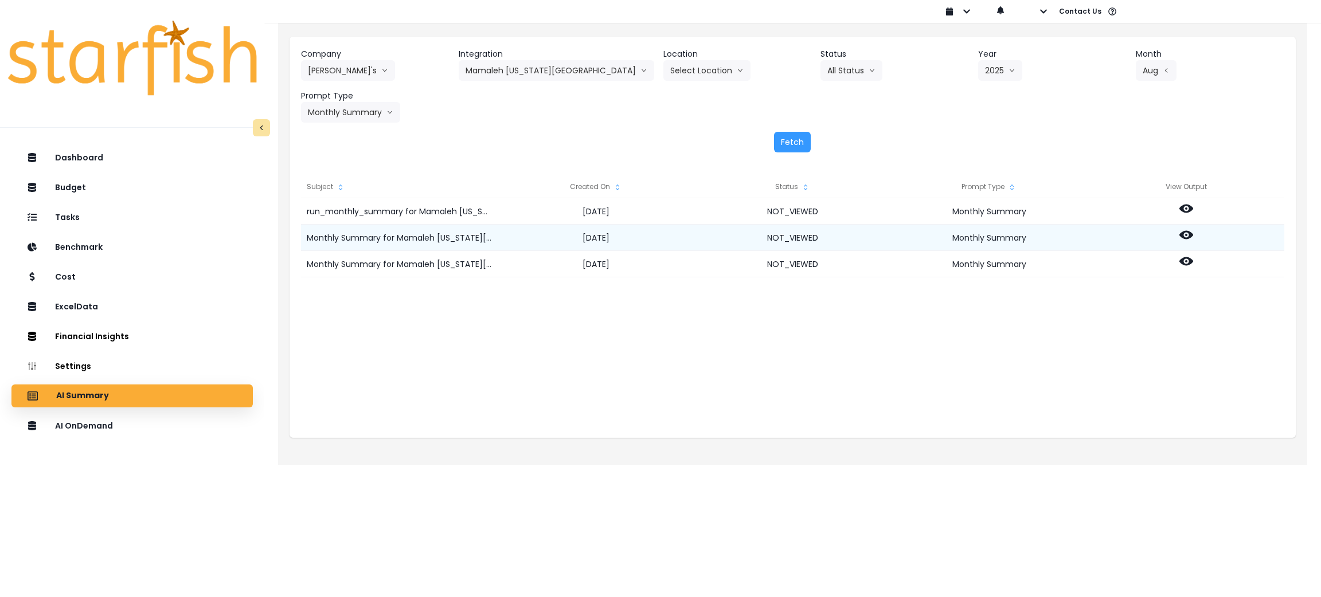
click at [1186, 242] on div at bounding box center [1185, 238] width 197 height 26
click at [1186, 233] on icon at bounding box center [1186, 235] width 14 height 14
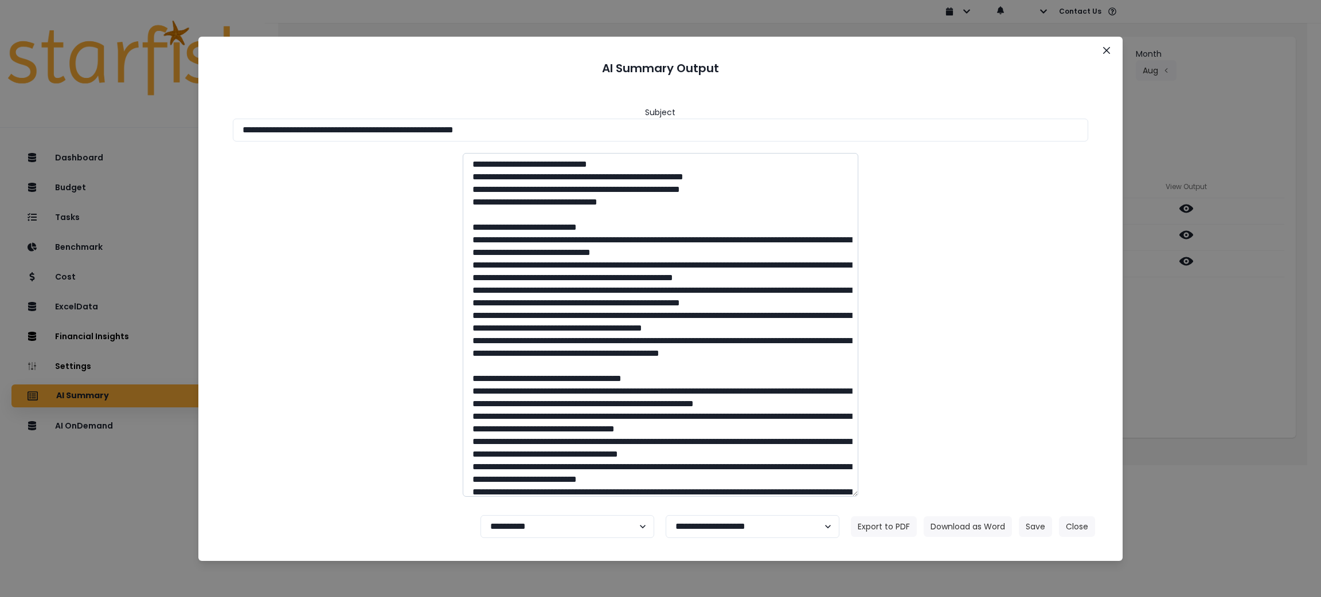
drag, startPoint x: 618, startPoint y: 229, endPoint x: 490, endPoint y: 226, distance: 127.9
click at [490, 226] on textarea at bounding box center [661, 325] width 396 height 344
drag, startPoint x: 683, startPoint y: 432, endPoint x: 492, endPoint y: 428, distance: 190.9
click at [492, 428] on textarea at bounding box center [661, 325] width 396 height 344
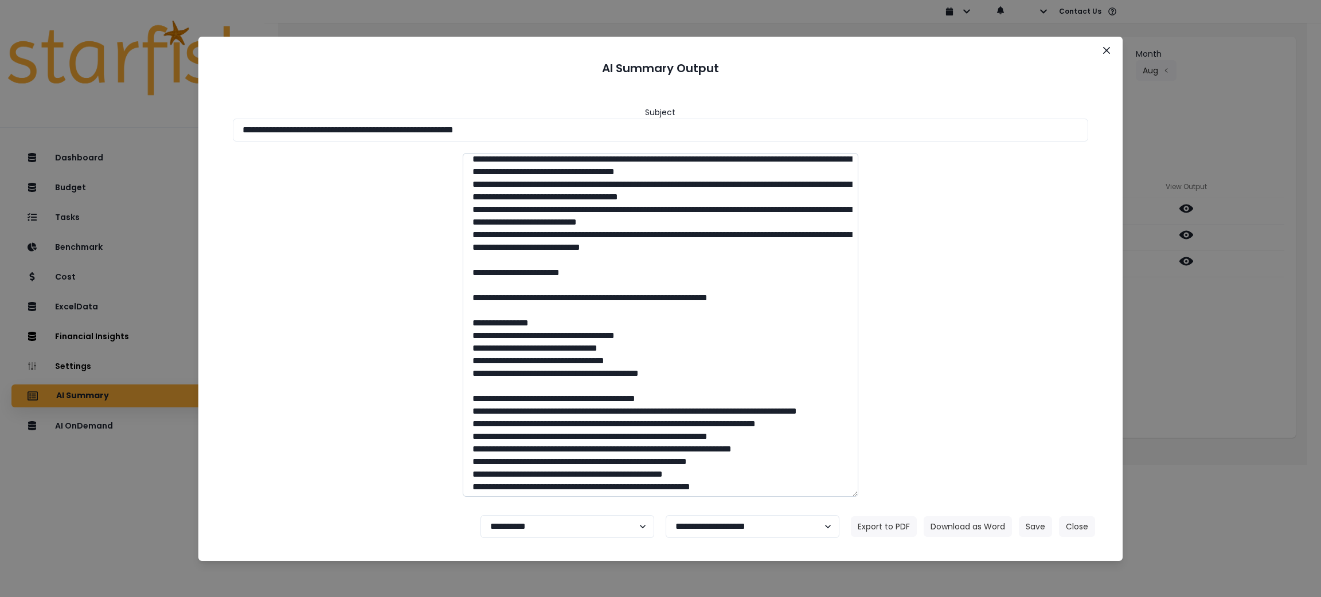
scroll to position [0, 0]
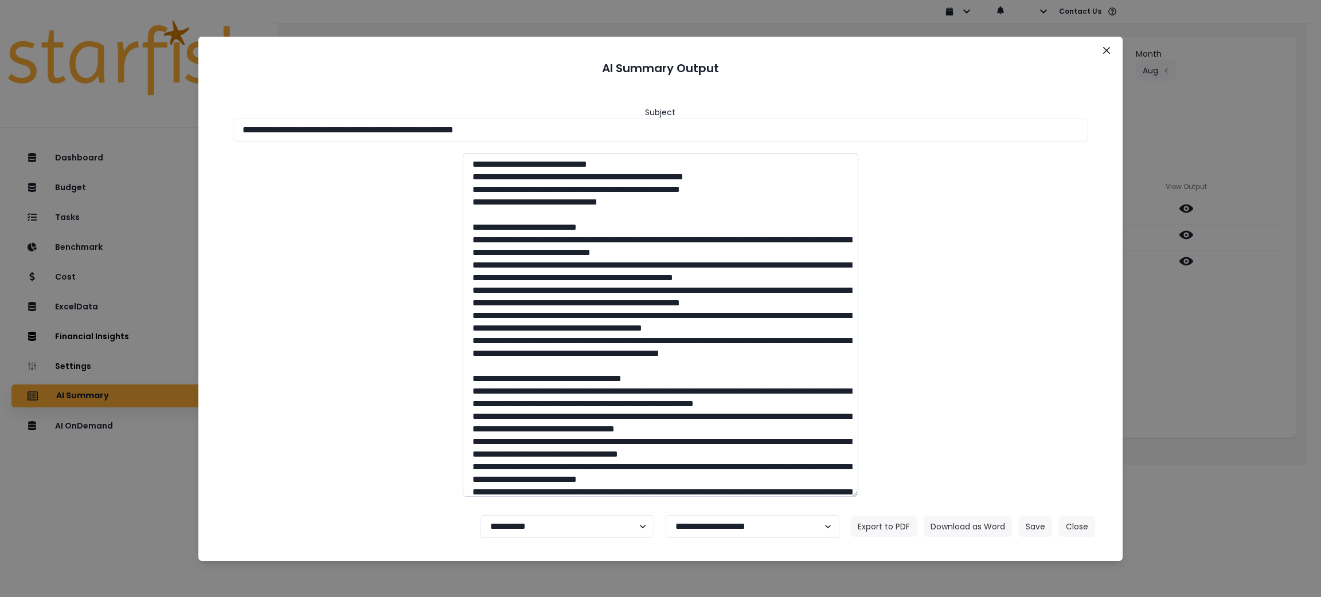
click at [724, 263] on textarea at bounding box center [661, 325] width 396 height 344
drag, startPoint x: 644, startPoint y: 132, endPoint x: 182, endPoint y: 140, distance: 462.7
click at [123, 103] on div "**********" at bounding box center [660, 298] width 1321 height 597
click at [971, 531] on button "Download as Word" at bounding box center [967, 526] width 88 height 21
drag, startPoint x: 1051, startPoint y: 275, endPoint x: 1088, endPoint y: 101, distance: 178.1
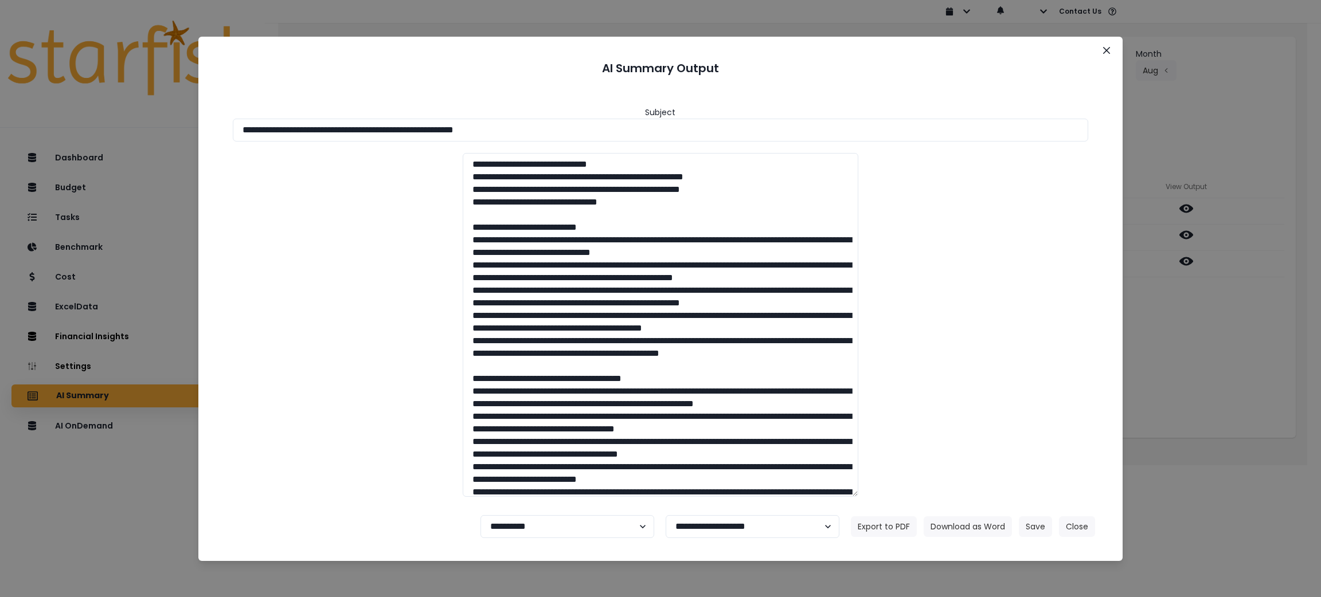
click at [1051, 275] on div at bounding box center [660, 325] width 879 height 344
click at [1107, 45] on button "Close" at bounding box center [1106, 50] width 18 height 18
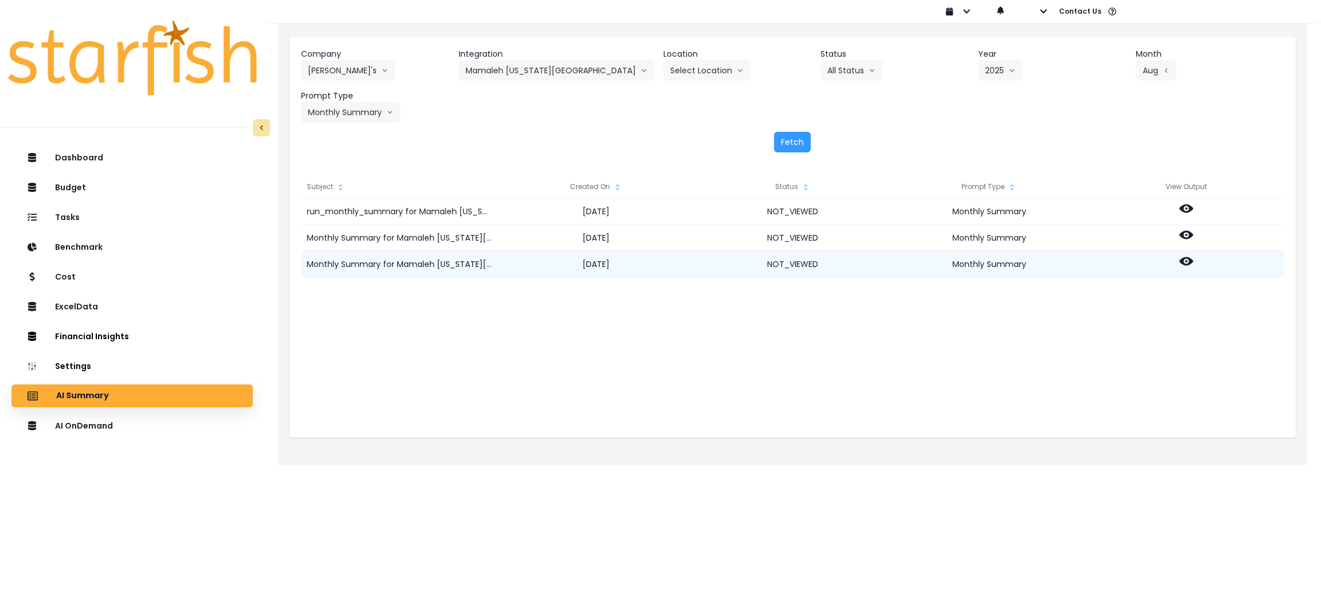
click at [1188, 261] on icon at bounding box center [1186, 262] width 14 height 14
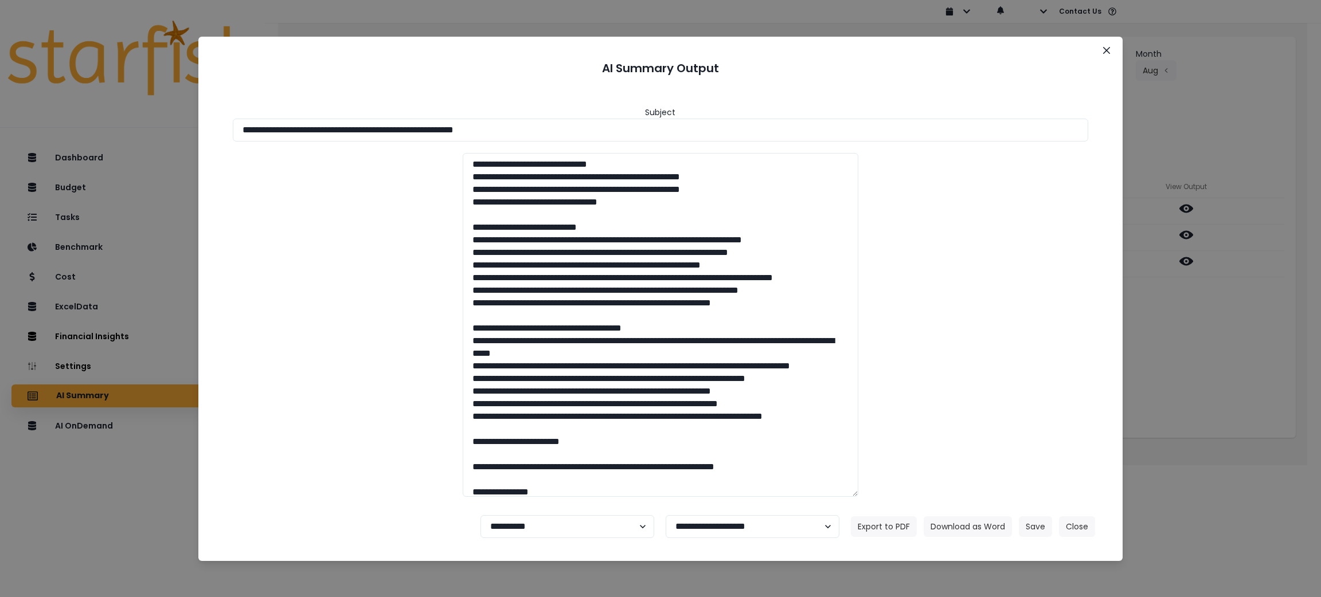
click at [210, 103] on section "**********" at bounding box center [660, 299] width 925 height 525
click at [466, 125] on input "**********" at bounding box center [661, 130] width 856 height 23
click at [976, 527] on button "Download as Word" at bounding box center [967, 526] width 88 height 21
